Goal: Task Accomplishment & Management: Use online tool/utility

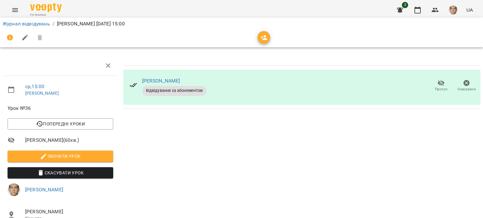
scroll to position [63, 0]
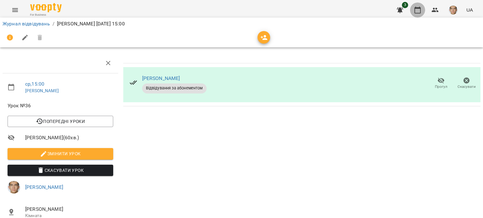
click at [417, 10] on icon "button" at bounding box center [418, 10] width 8 height 8
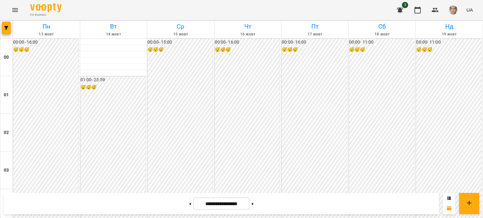
scroll to position [597, 0]
click at [411, 8] on button "button" at bounding box center [417, 10] width 15 height 15
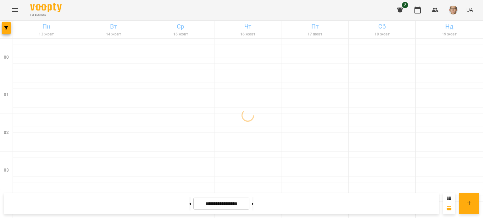
click at [467, 7] on span "UA" at bounding box center [469, 10] width 7 height 7
click at [455, 9] on div at bounding box center [241, 109] width 483 height 218
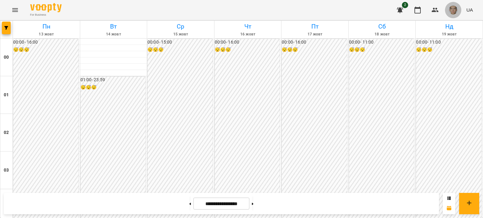
click at [454, 9] on img "button" at bounding box center [453, 10] width 9 height 9
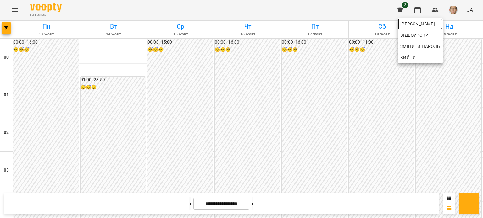
click at [420, 23] on span "[PERSON_NAME]" at bounding box center [420, 24] width 40 height 8
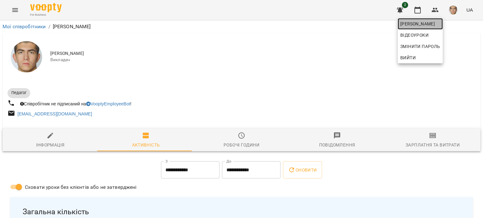
click at [422, 22] on span "[PERSON_NAME]" at bounding box center [420, 24] width 40 height 8
click at [379, 70] on div at bounding box center [241, 109] width 483 height 218
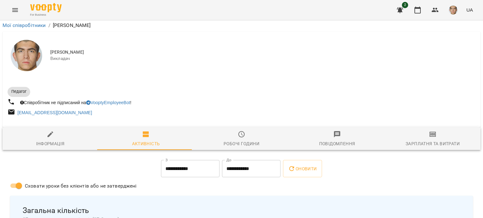
scroll to position [63, 0]
click at [195, 160] on input "**********" at bounding box center [190, 169] width 58 height 18
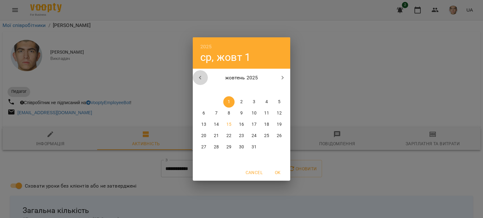
click at [202, 77] on icon "button" at bounding box center [200, 78] width 8 height 8
click at [202, 138] on p "22" at bounding box center [203, 136] width 5 height 6
type input "**********"
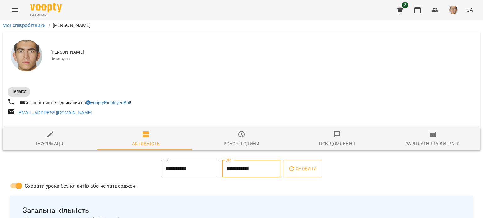
click at [237, 160] on input "**********" at bounding box center [251, 169] width 58 height 18
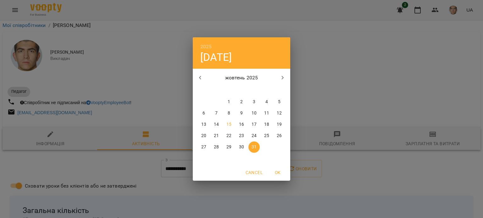
click at [200, 78] on icon "button" at bounding box center [200, 78] width 8 height 8
click at [282, 134] on span "28" at bounding box center [279, 136] width 11 height 6
type input "**********"
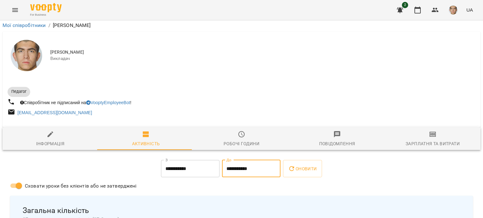
scroll to position [31, 0]
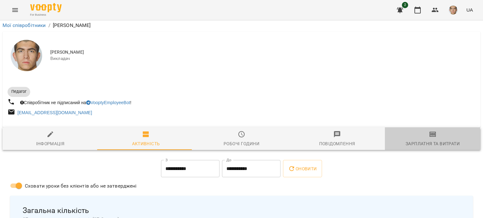
click at [418, 140] on div "Зарплатня та Витрати" at bounding box center [433, 144] width 54 height 8
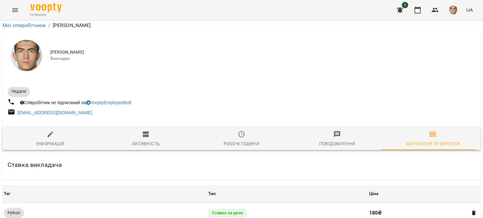
scroll to position [189, 0]
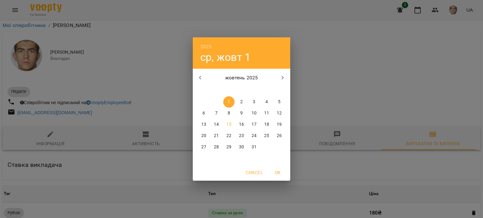
click at [203, 75] on icon "button" at bounding box center [200, 78] width 8 height 8
click at [202, 134] on p "22" at bounding box center [203, 136] width 5 height 6
type input "**********"
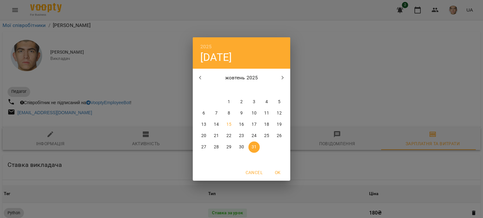
click at [200, 76] on icon "button" at bounding box center [200, 78] width 8 height 8
click at [281, 136] on p "28" at bounding box center [279, 136] width 5 height 6
type input "**********"
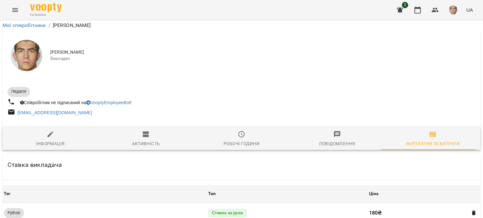
scroll to position [192, 0]
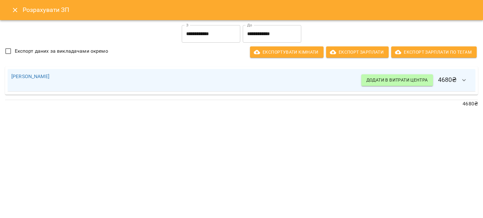
click at [187, 41] on input "**********" at bounding box center [211, 34] width 58 height 18
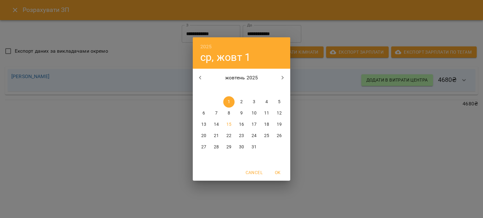
click at [202, 85] on div "жовтень 2025" at bounding box center [241, 77] width 97 height 15
click at [200, 79] on icon "button" at bounding box center [200, 78] width 8 height 8
click at [203, 136] on p "22" at bounding box center [203, 136] width 5 height 6
type input "**********"
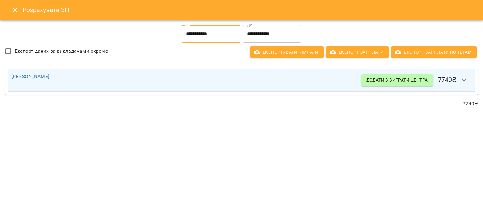
click at [260, 36] on input "**********" at bounding box center [272, 34] width 58 height 18
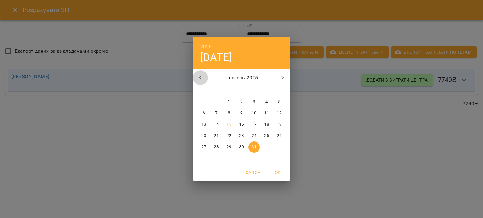
click at [203, 78] on icon "button" at bounding box center [200, 78] width 8 height 8
click at [278, 133] on p "28" at bounding box center [279, 136] width 5 height 6
type input "**********"
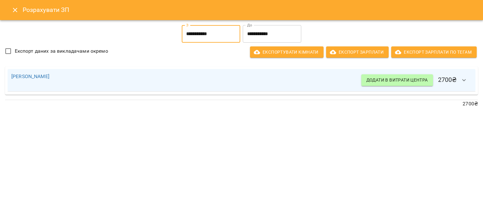
click at [182, 36] on input "**********" at bounding box center [211, 34] width 58 height 18
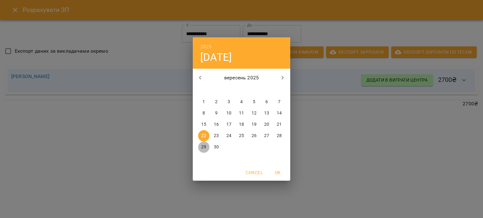
click at [203, 144] on p "29" at bounding box center [203, 147] width 5 height 6
type input "**********"
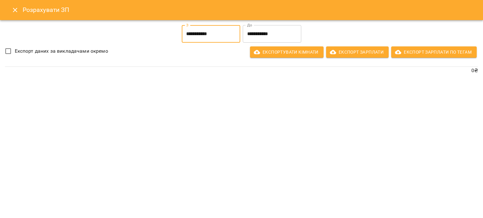
click at [258, 39] on input "**********" at bounding box center [272, 34] width 58 height 18
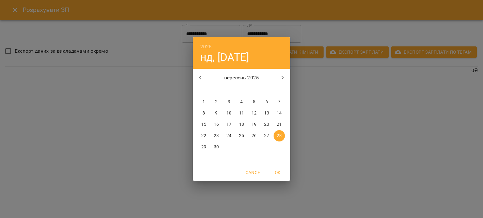
click at [285, 78] on icon "button" at bounding box center [283, 78] width 8 height 8
click at [279, 103] on p "5" at bounding box center [279, 102] width 3 height 6
type input "**********"
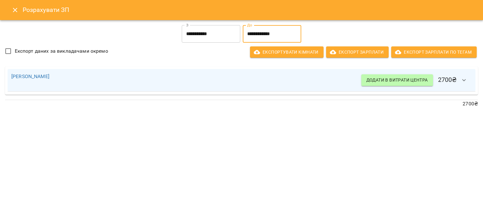
click at [190, 35] on input "**********" at bounding box center [211, 34] width 58 height 18
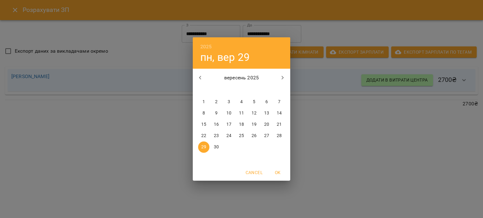
click at [284, 80] on icon "button" at bounding box center [283, 78] width 8 height 8
click at [202, 112] on span "6" at bounding box center [203, 113] width 11 height 6
type input "**********"
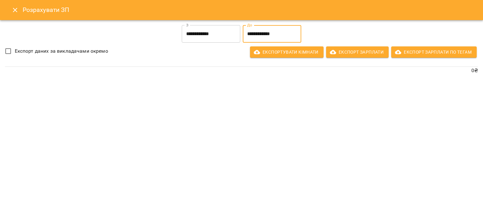
click at [254, 37] on input "**********" at bounding box center [272, 34] width 58 height 18
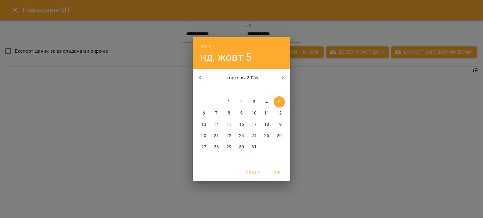
click at [283, 112] on span "12" at bounding box center [279, 113] width 11 height 6
type input "**********"
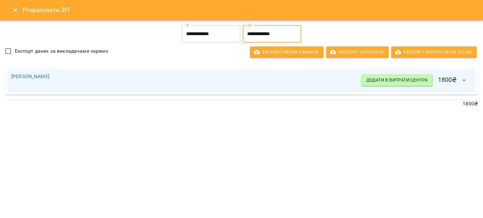
click at [196, 30] on input "**********" at bounding box center [211, 34] width 58 height 18
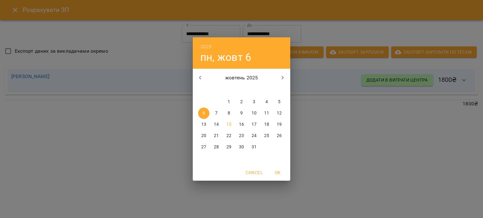
drag, startPoint x: 206, startPoint y: 125, endPoint x: 228, endPoint y: 123, distance: 21.8
click at [228, 123] on div "13 14 15 16 17 18 19" at bounding box center [241, 124] width 97 height 11
click at [276, 171] on span "OK" at bounding box center [277, 173] width 15 height 8
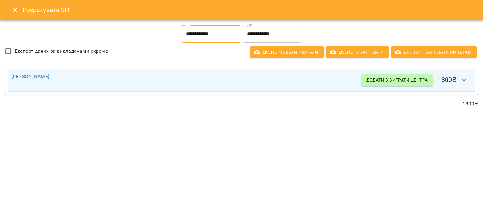
click at [216, 33] on input "**********" at bounding box center [211, 34] width 58 height 18
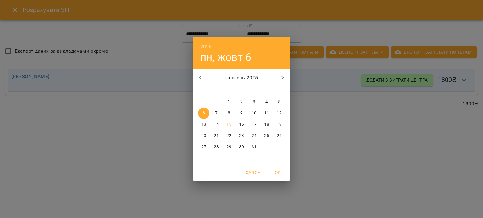
click at [54, 24] on div "2025 пн, жовт [DATE] вт ср чт пт сб нд 29 30 1 2 3 4 5 6 7 8 9 10 11 12 13 14 1…" at bounding box center [241, 109] width 483 height 218
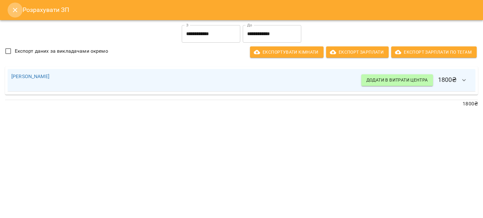
click at [19, 15] on button "Close" at bounding box center [15, 10] width 15 height 15
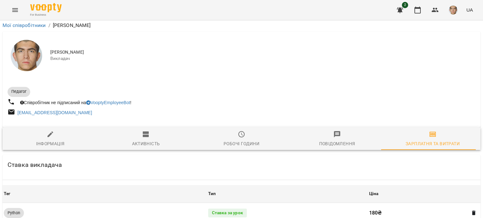
scroll to position [161, 0]
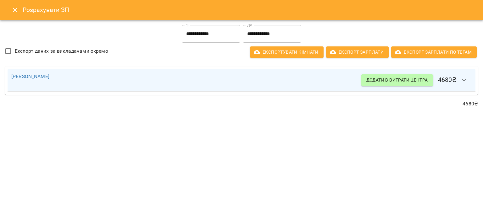
click at [189, 33] on input "**********" at bounding box center [211, 34] width 58 height 18
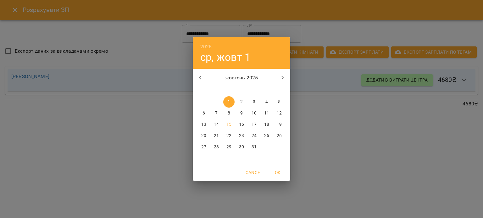
click at [201, 77] on icon "button" at bounding box center [200, 78] width 8 height 8
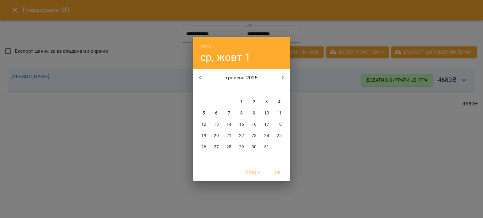
click at [201, 77] on icon "button" at bounding box center [200, 78] width 8 height 8
click at [278, 82] on button "button" at bounding box center [282, 77] width 15 height 15
click at [215, 101] on p "1" at bounding box center [216, 102] width 3 height 6
type input "**********"
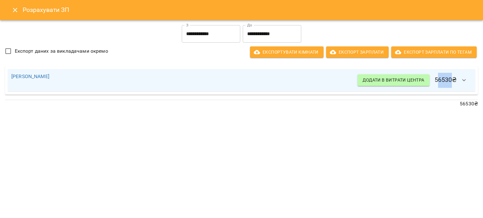
drag, startPoint x: 439, startPoint y: 81, endPoint x: 454, endPoint y: 81, distance: 15.7
click at [454, 81] on h6 "Додати в витрати центра 56530 ₴" at bounding box center [414, 80] width 114 height 15
click at [423, 95] on div "[PERSON_NAME] в витрати центра 56530 ₴" at bounding box center [242, 81] width 478 height 34
click at [464, 85] on button "button" at bounding box center [463, 80] width 15 height 15
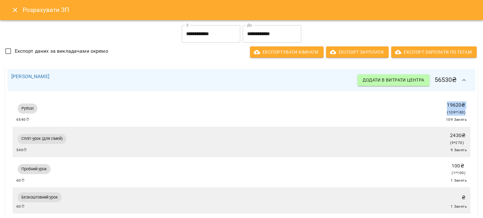
drag, startPoint x: 444, startPoint y: 105, endPoint x: 461, endPoint y: 112, distance: 18.2
click at [461, 112] on div "19620 ₴ ( 109 * 180 )" at bounding box center [455, 108] width 21 height 17
drag, startPoint x: 454, startPoint y: 114, endPoint x: 458, endPoint y: 115, distance: 4.8
click at [458, 115] on span "( 109 * 180 )" at bounding box center [456, 112] width 19 height 4
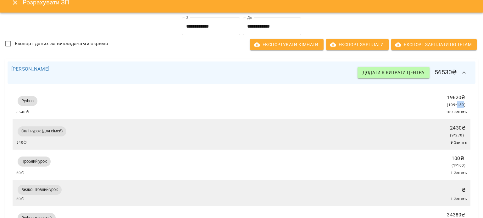
scroll to position [0, 0]
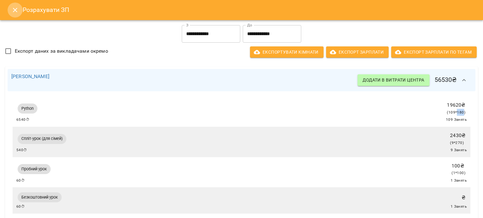
click at [14, 12] on icon "Close" at bounding box center [15, 10] width 8 height 8
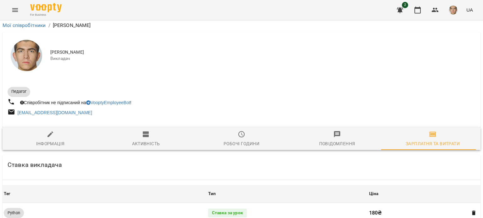
scroll to position [35, 0]
click at [469, 12] on span "UA" at bounding box center [469, 10] width 7 height 7
click at [451, 12] on div at bounding box center [241, 109] width 483 height 218
click at [451, 11] on img "button" at bounding box center [453, 10] width 9 height 9
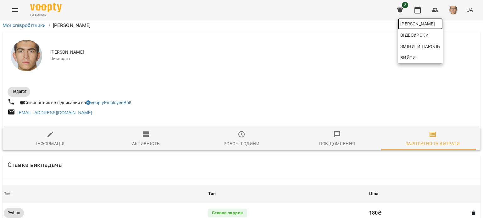
click at [440, 23] on span "[PERSON_NAME]" at bounding box center [420, 24] width 40 height 8
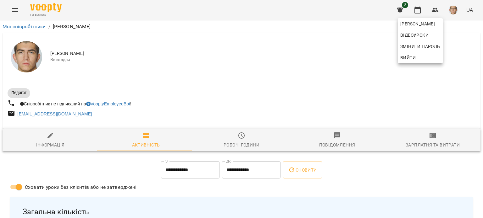
click at [346, 78] on div at bounding box center [241, 109] width 483 height 218
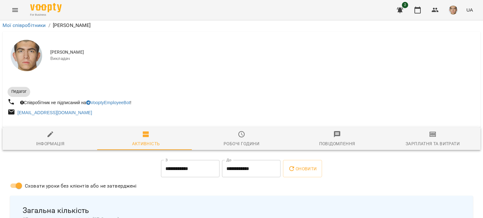
scroll to position [63, 0]
click at [181, 160] on input "**********" at bounding box center [190, 169] width 58 height 18
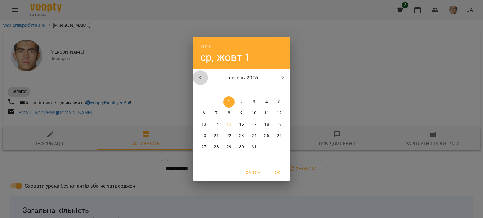
click at [197, 74] on icon "button" at bounding box center [200, 78] width 8 height 8
click at [199, 79] on icon "button" at bounding box center [200, 78] width 8 height 8
click at [198, 74] on icon "button" at bounding box center [200, 78] width 8 height 8
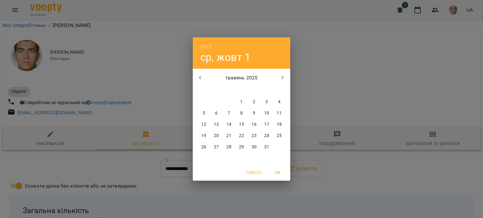
click at [193, 75] on button "button" at bounding box center [200, 77] width 15 height 15
click at [201, 76] on icon "button" at bounding box center [200, 78] width 2 height 4
click at [279, 81] on button "button" at bounding box center [282, 77] width 15 height 15
click at [216, 100] on p "1" at bounding box center [216, 102] width 3 height 6
type input "**********"
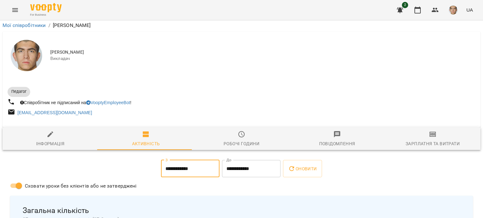
scroll to position [126, 0]
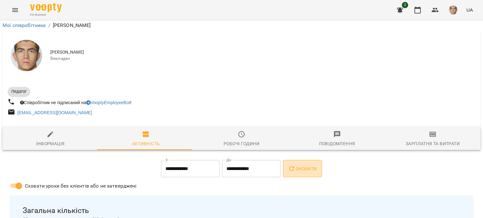
click at [303, 165] on span "Оновити" at bounding box center [302, 169] width 29 height 8
drag, startPoint x: 47, startPoint y: 147, endPoint x: 61, endPoint y: 148, distance: 14.8
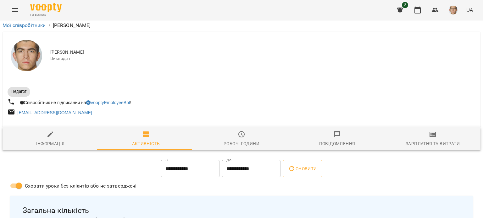
scroll to position [220, 0]
drag, startPoint x: 16, startPoint y: 75, endPoint x: 27, endPoint y: 76, distance: 11.0
drag, startPoint x: 21, startPoint y: 80, endPoint x: 25, endPoint y: 82, distance: 4.5
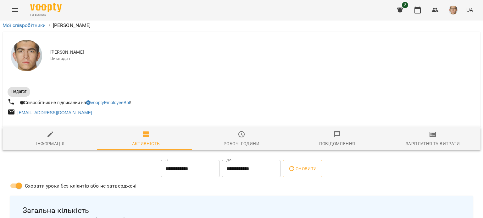
click at [421, 12] on icon "button" at bounding box center [418, 10] width 8 height 8
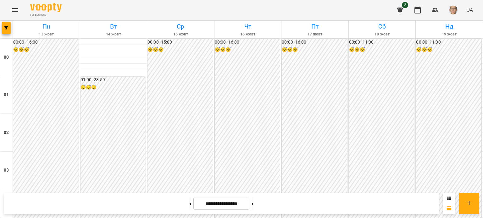
scroll to position [597, 0]
click at [189, 205] on button at bounding box center [190, 204] width 2 height 14
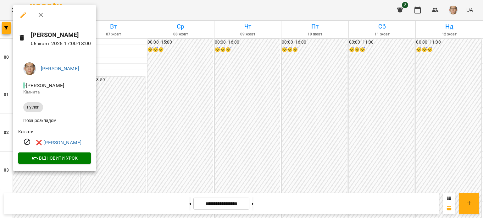
click at [140, 138] on div at bounding box center [241, 109] width 483 height 218
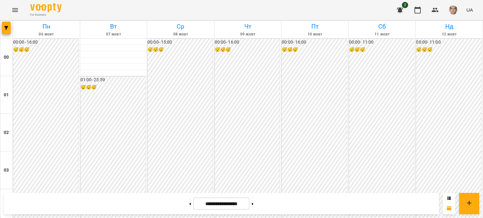
scroll to position [377, 0]
click at [158, 15] on div "For Business 2 UA" at bounding box center [241, 10] width 483 height 20
click at [253, 207] on button at bounding box center [253, 204] width 2 height 14
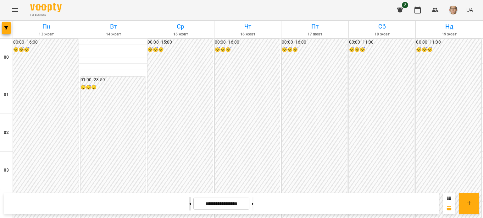
click at [189, 206] on button at bounding box center [190, 204] width 2 height 14
click at [253, 203] on button at bounding box center [253, 204] width 2 height 14
type input "**********"
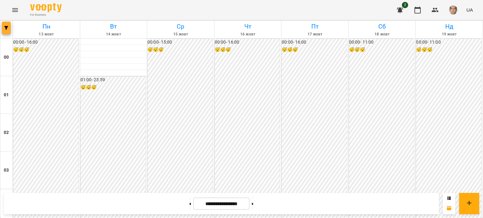
drag, startPoint x: 197, startPoint y: 127, endPoint x: 5, endPoint y: 26, distance: 216.8
click at [72, 23] on h6 "Пн" at bounding box center [46, 27] width 65 height 10
click at [27, 17] on div "For Business 2 UA" at bounding box center [241, 10] width 483 height 20
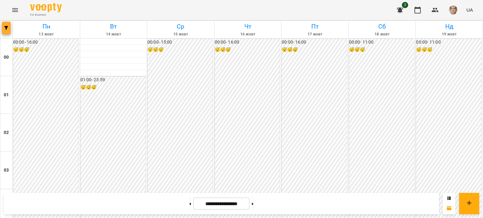
click at [5, 26] on button "button" at bounding box center [6, 28] width 9 height 13
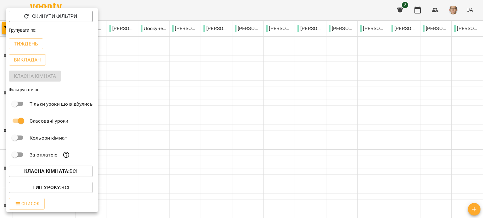
click at [185, 116] on div at bounding box center [241, 109] width 483 height 218
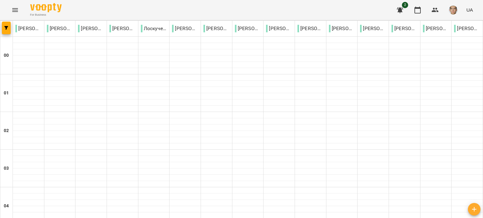
scroll to position [377, 0]
click at [13, 11] on icon "Menu" at bounding box center [15, 10] width 8 height 8
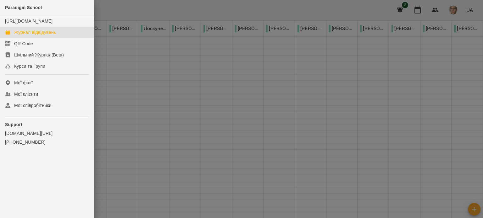
click at [115, 42] on div at bounding box center [241, 109] width 483 height 218
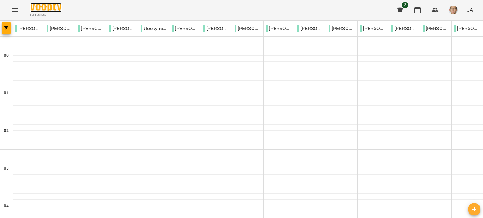
click at [52, 11] on img at bounding box center [45, 7] width 31 height 9
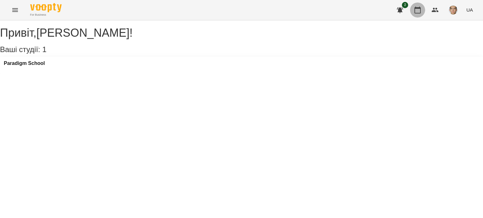
click at [417, 6] on button "button" at bounding box center [417, 10] width 15 height 15
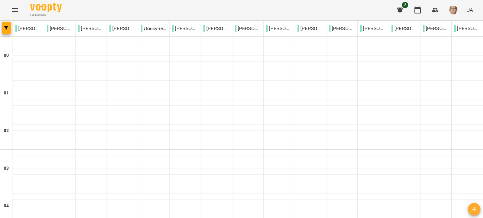
click at [13, 11] on icon "Menu" at bounding box center [15, 10] width 8 height 8
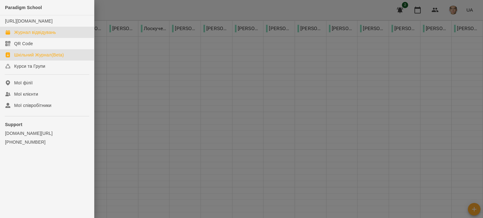
click at [46, 58] on div "Шкільний Журнал(Beta)" at bounding box center [39, 55] width 50 height 6
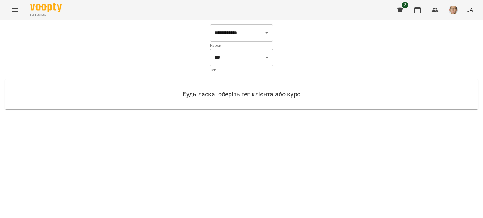
click at [17, 11] on icon "Menu" at bounding box center [15, 10] width 8 height 8
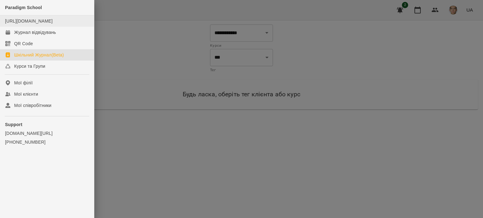
click at [28, 24] on div "[URL][DOMAIN_NAME]" at bounding box center [28, 21] width 47 height 6
click at [25, 109] on div "Мої співробітники" at bounding box center [32, 105] width 37 height 6
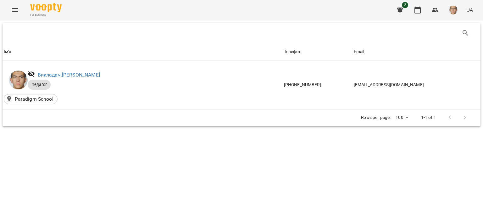
click at [17, 9] on icon "Menu" at bounding box center [15, 10] width 8 height 8
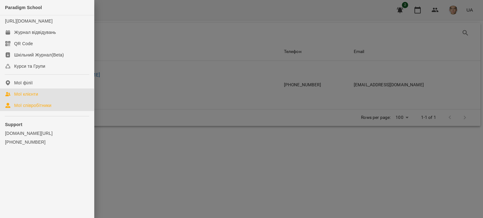
click at [30, 97] on div "Мої клієнти" at bounding box center [26, 94] width 24 height 6
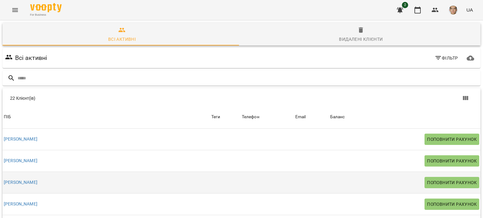
scroll to position [337, 0]
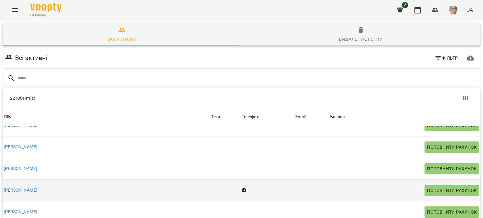
click at [242, 189] on icon at bounding box center [244, 191] width 4 height 4
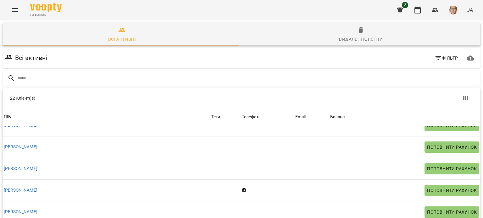
click at [9, 11] on button "Menu" at bounding box center [15, 10] width 15 height 15
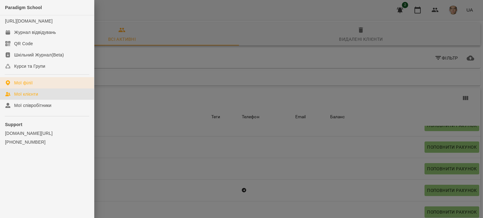
click at [31, 89] on link "Мої філії" at bounding box center [47, 82] width 94 height 11
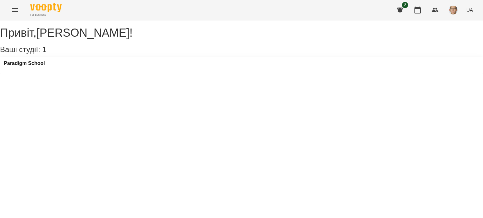
click at [22, 70] on div "Paradigm School" at bounding box center [24, 65] width 41 height 9
click at [21, 66] on h3 "Paradigm School" at bounding box center [24, 64] width 41 height 6
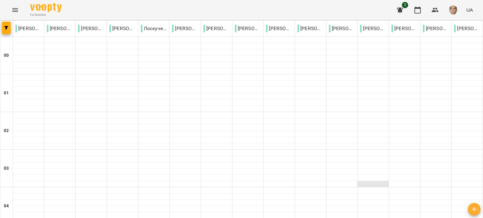
scroll to position [126, 0]
click at [423, 13] on button "button" at bounding box center [417, 10] width 15 height 15
click at [18, 8] on icon "Menu" at bounding box center [15, 10] width 8 height 8
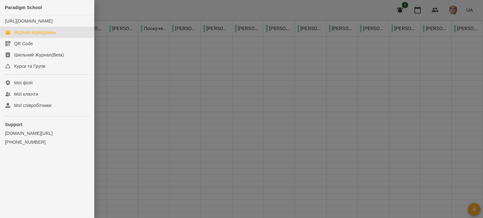
click at [119, 45] on div at bounding box center [241, 109] width 483 height 218
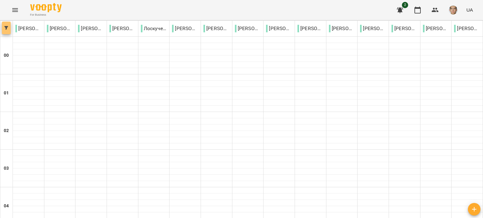
click at [8, 28] on icon "button" at bounding box center [6, 28] width 4 height 4
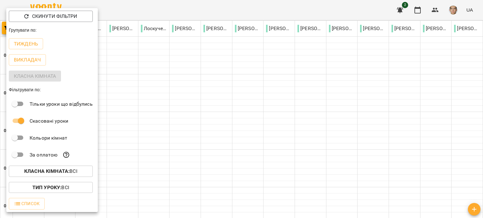
click at [29, 60] on p "Викладач" at bounding box center [27, 60] width 27 height 8
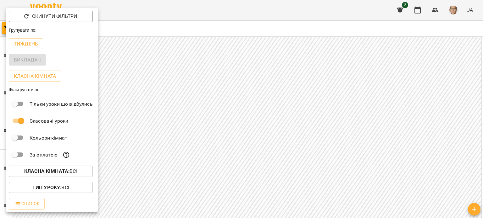
click at [129, 51] on div at bounding box center [241, 109] width 483 height 218
